Goal: Task Accomplishment & Management: Complete application form

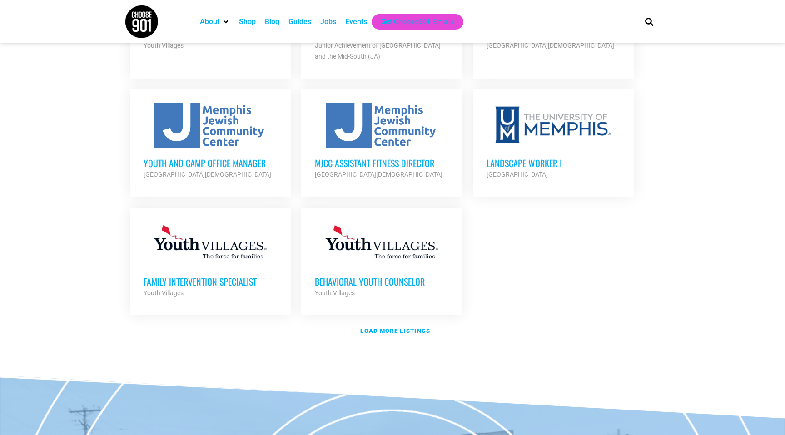
scroll to position [1035, 0]
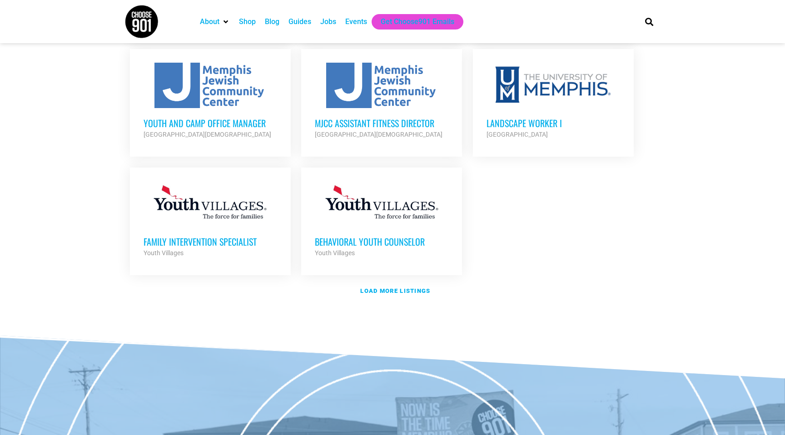
click at [388, 256] on link "Behavioral Youth Counselor Youth Villages Partner Org Full Time" at bounding box center [381, 220] width 161 height 105
click at [381, 281] on link "Load more listings" at bounding box center [393, 291] width 536 height 21
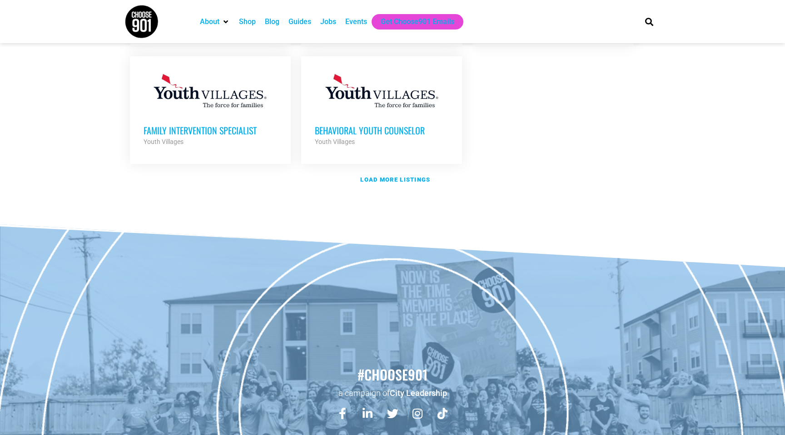
scroll to position [1208, 0]
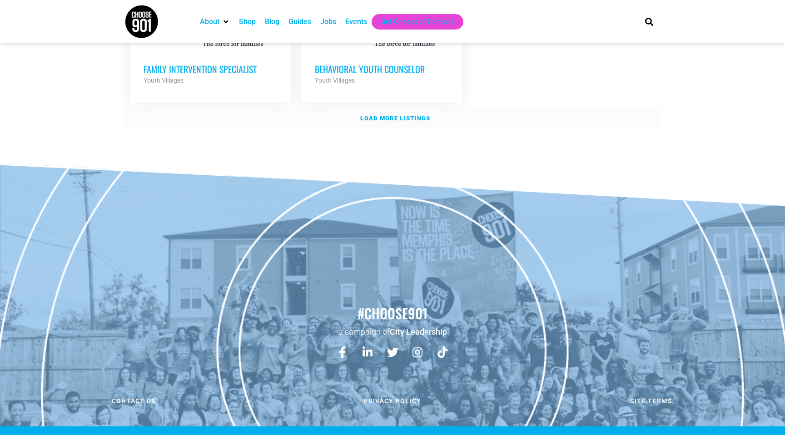
click at [375, 115] on strong "Load more listings" at bounding box center [395, 118] width 70 height 7
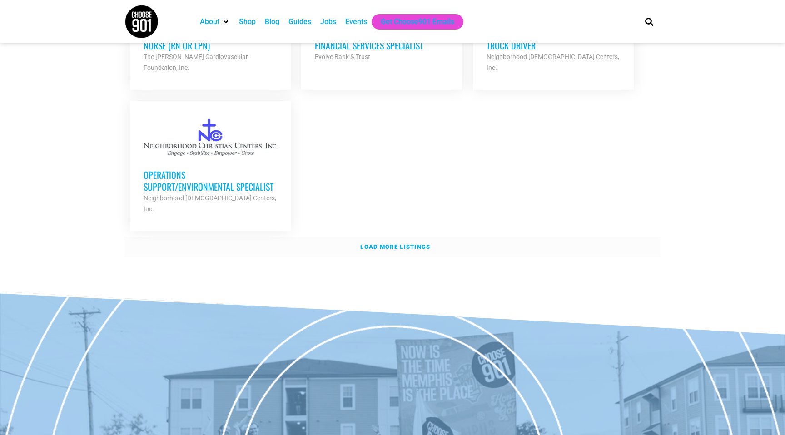
scroll to position [2015, 0]
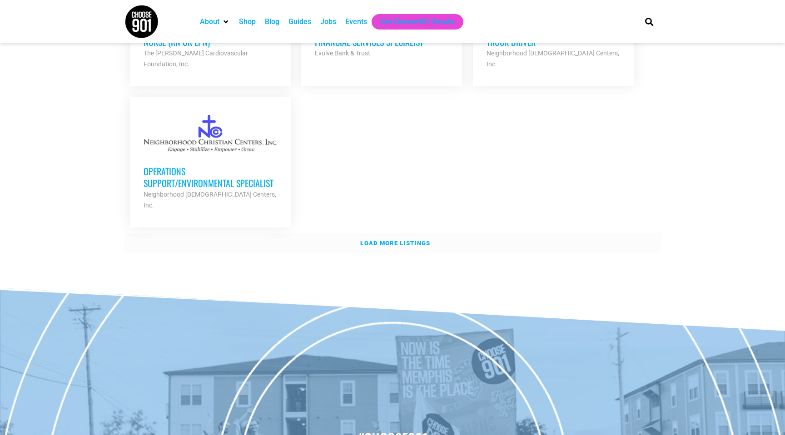
click at [384, 240] on strong "Load more listings" at bounding box center [395, 243] width 70 height 7
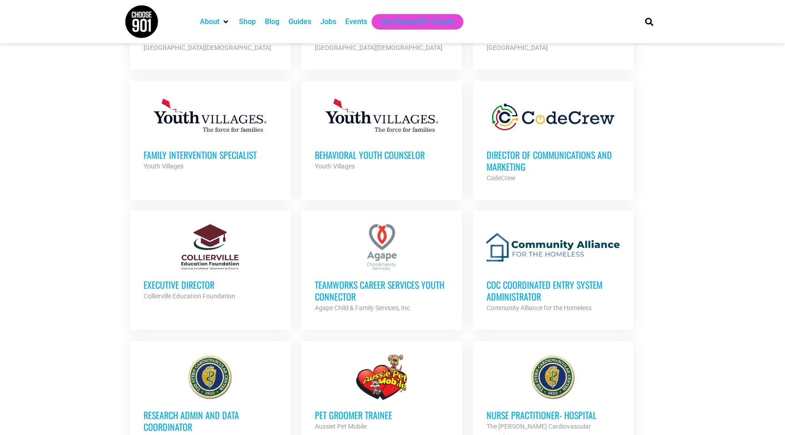
scroll to position [1122, 0]
